Goal: Task Accomplishment & Management: Manage account settings

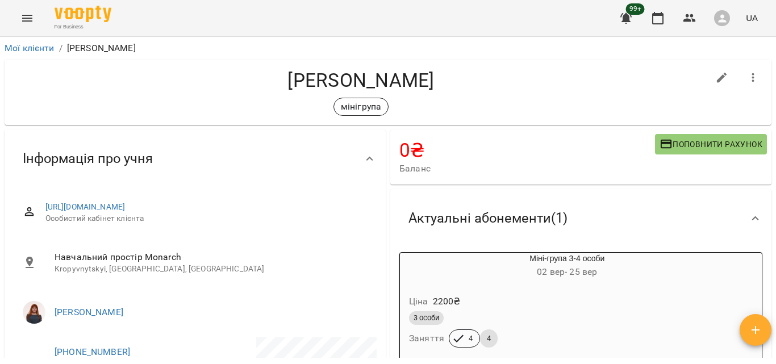
scroll to position [40, 0]
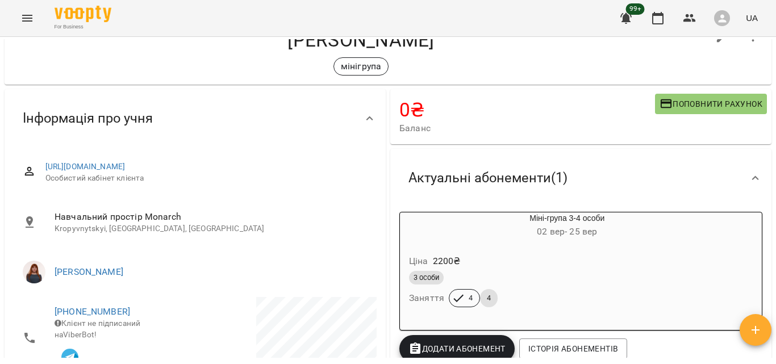
click at [30, 24] on icon "Menu" at bounding box center [27, 18] width 14 height 14
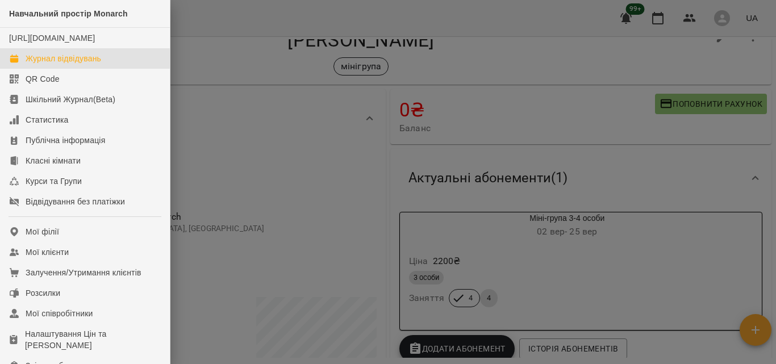
click at [34, 64] on div "Журнал відвідувань" at bounding box center [64, 58] width 76 height 11
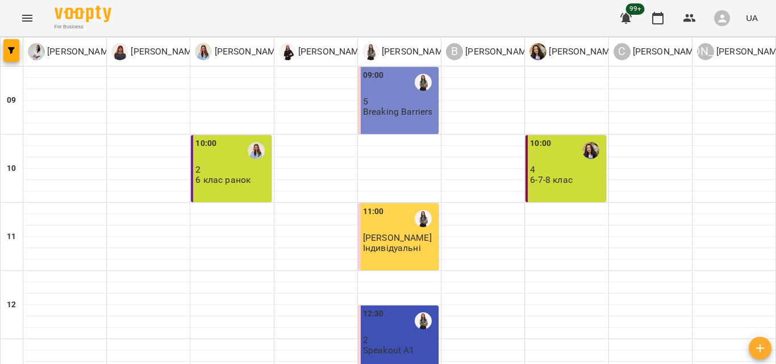
scroll to position [528, 0]
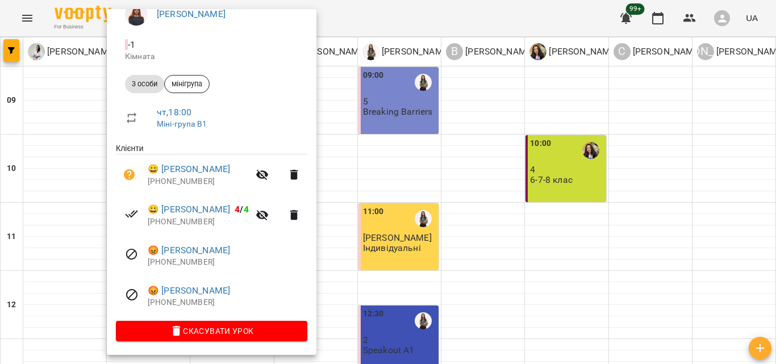
scroll to position [112, 0]
click at [22, 15] on div at bounding box center [388, 182] width 776 height 364
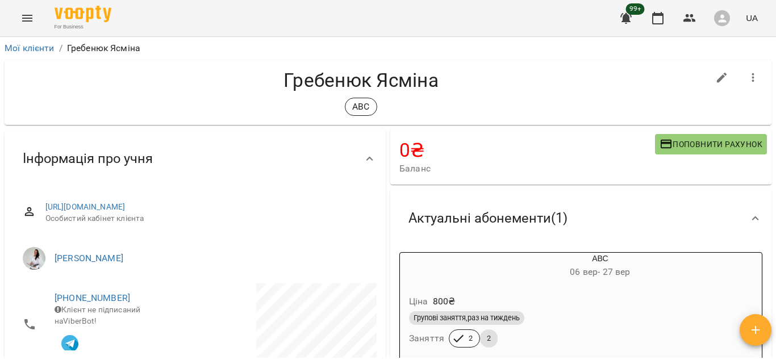
scroll to position [148, 0]
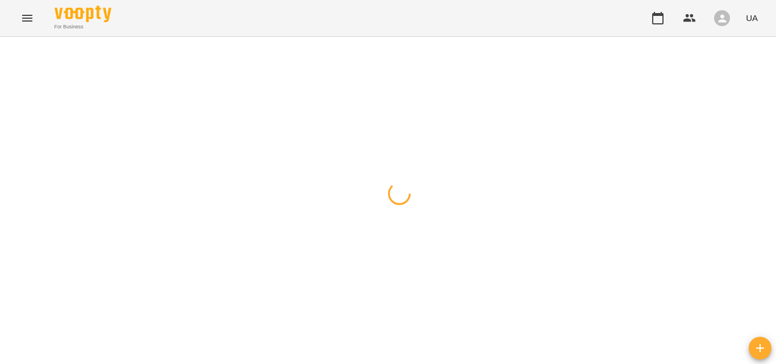
click at [22, 20] on icon "Menu" at bounding box center [27, 18] width 14 height 14
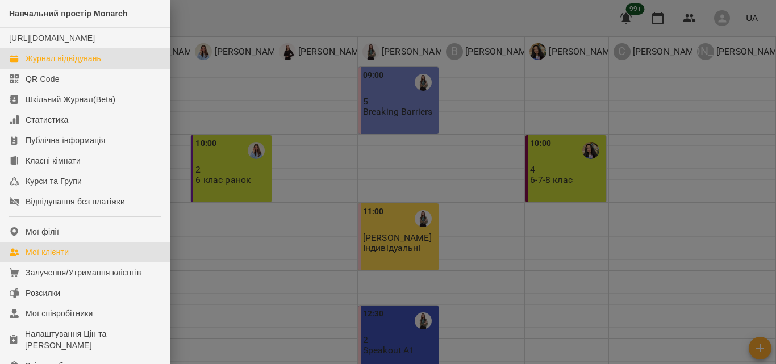
click at [67, 258] on div "Мої клієнти" at bounding box center [47, 252] width 43 height 11
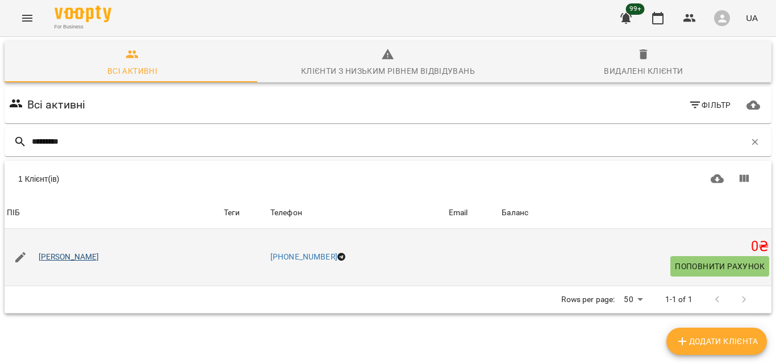
type input "*********"
click at [92, 252] on link "Манойлова Поліна" at bounding box center [69, 257] width 61 height 11
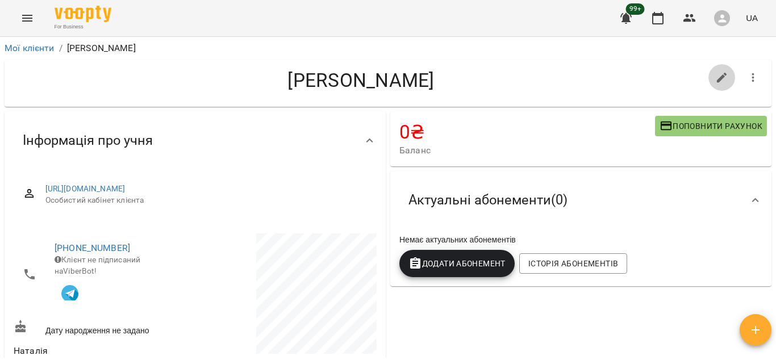
click at [717, 73] on icon "button" at bounding box center [722, 78] width 10 height 10
select select "**"
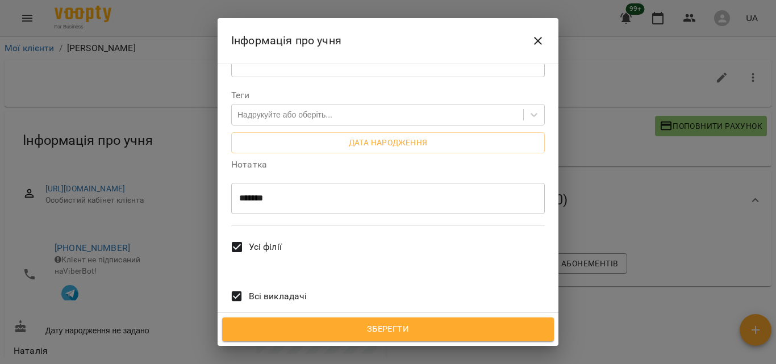
scroll to position [325, 0]
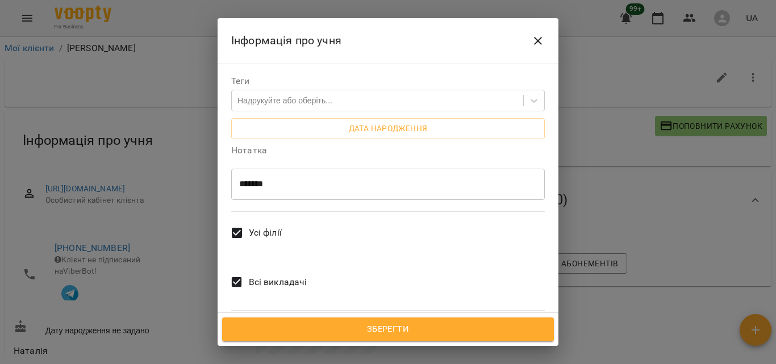
click at [534, 39] on icon "Close" at bounding box center [538, 41] width 14 height 14
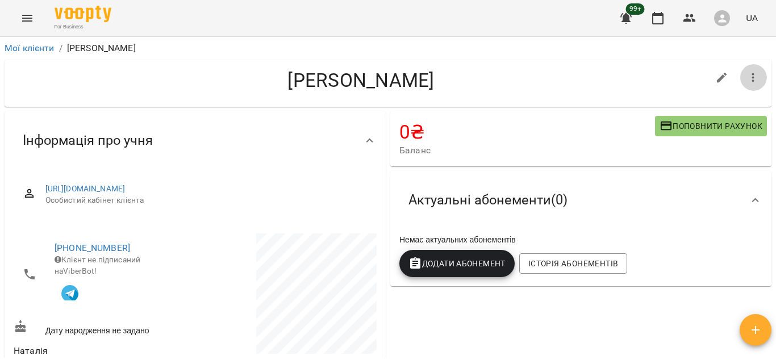
click at [745, 85] on button "button" at bounding box center [753, 77] width 27 height 27
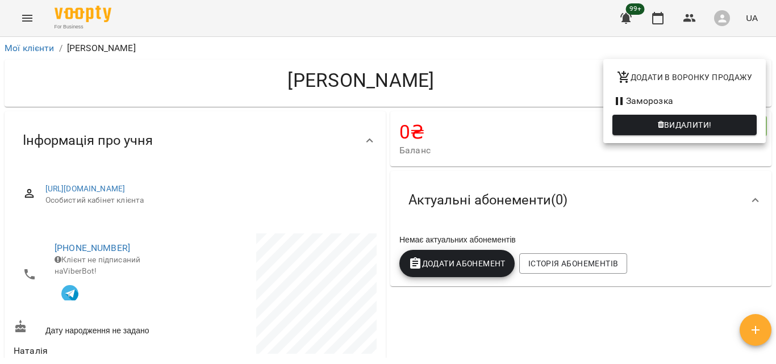
click at [684, 119] on span "Видалити!" at bounding box center [688, 125] width 48 height 14
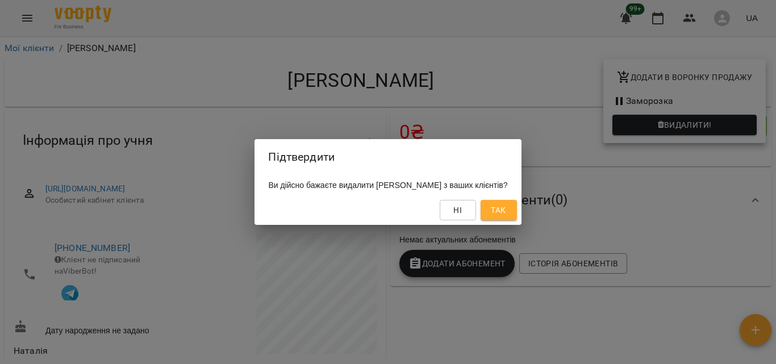
click at [506, 210] on span "Так" at bounding box center [498, 210] width 15 height 14
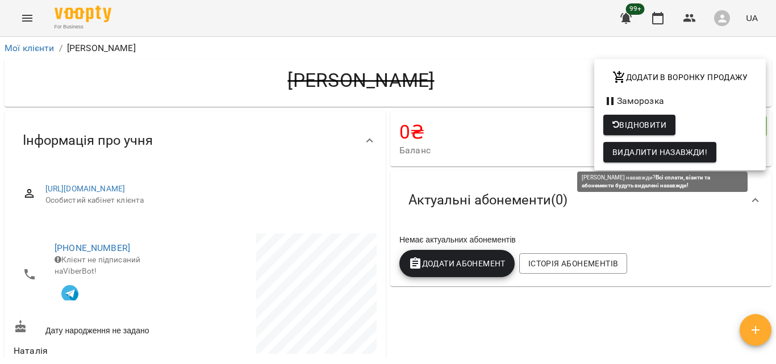
click at [708, 153] on span "Видалити назавжди!" at bounding box center [660, 153] width 95 height 14
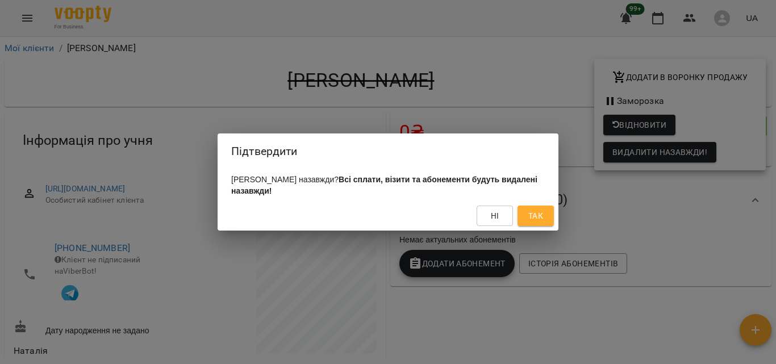
click at [541, 216] on span "Так" at bounding box center [536, 216] width 15 height 14
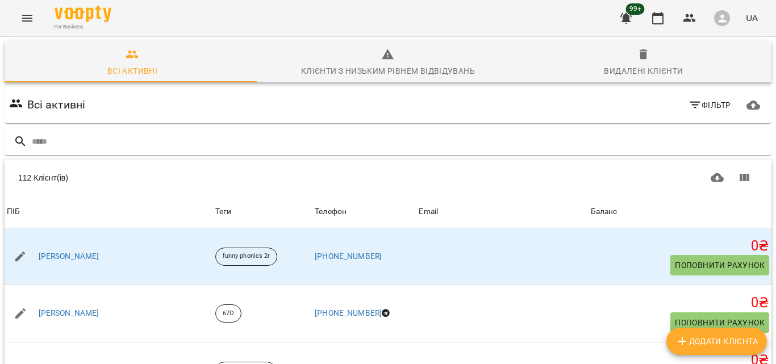
click at [34, 22] on icon "Menu" at bounding box center [27, 18] width 14 height 14
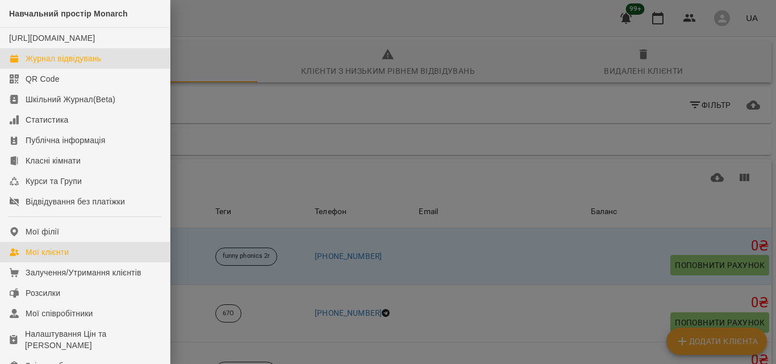
click at [35, 64] on div "Журнал відвідувань" at bounding box center [64, 58] width 76 height 11
